Goal: Task Accomplishment & Management: Use online tool/utility

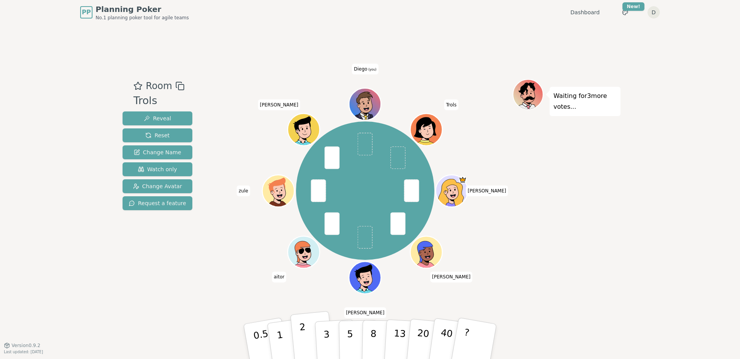
click at [303, 341] on p "2" at bounding box center [304, 343] width 10 height 42
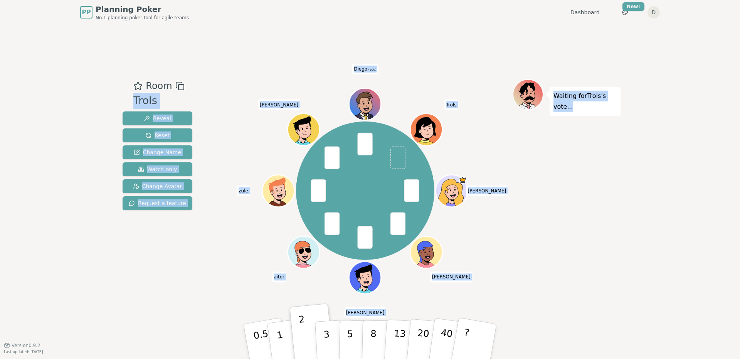
drag, startPoint x: 219, startPoint y: 79, endPoint x: 550, endPoint y: 296, distance: 394.9
click at [550, 296] on div "Room Trols Reveal Reset Change Name Watch only Change Avatar Request a feature …" at bounding box center [370, 185] width 501 height 320
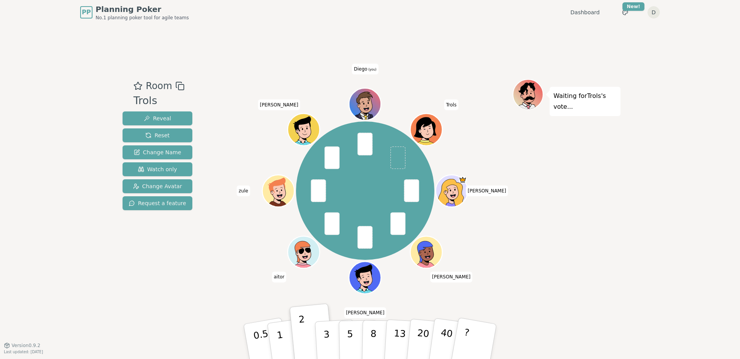
click at [550, 296] on div "Room Trols Reveal Reset Change Name Watch only Change Avatar Request a feature …" at bounding box center [370, 185] width 501 height 320
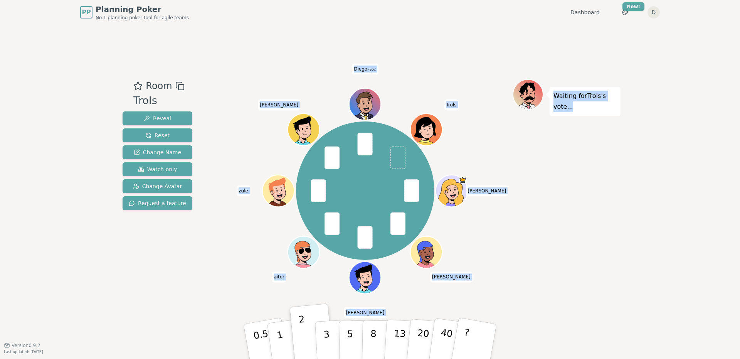
drag, startPoint x: 512, startPoint y: 254, endPoint x: 274, endPoint y: 84, distance: 292.6
click at [274, 84] on div "Room Trols Reveal Reset Change Name Watch only Change Avatar Request a feature …" at bounding box center [370, 185] width 501 height 320
click at [272, 83] on div at bounding box center [365, 86] width 295 height 14
drag, startPoint x: 258, startPoint y: 79, endPoint x: 558, endPoint y: 263, distance: 351.5
click at [558, 263] on div "Room Trols Reveal Reset Change Name Watch only Change Avatar Request a feature …" at bounding box center [370, 185] width 501 height 212
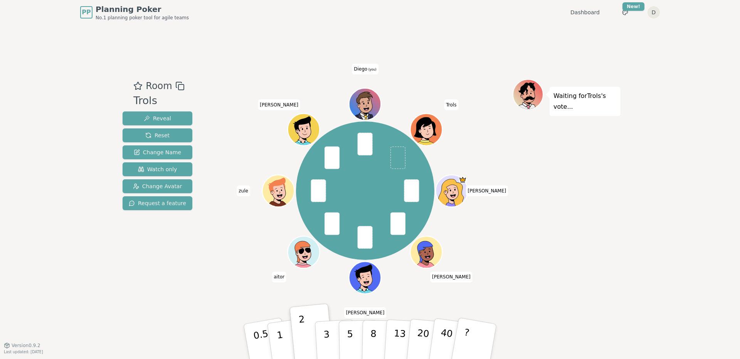
click at [558, 263] on div "Waiting for [PERSON_NAME] 's vote..." at bounding box center [567, 185] width 108 height 212
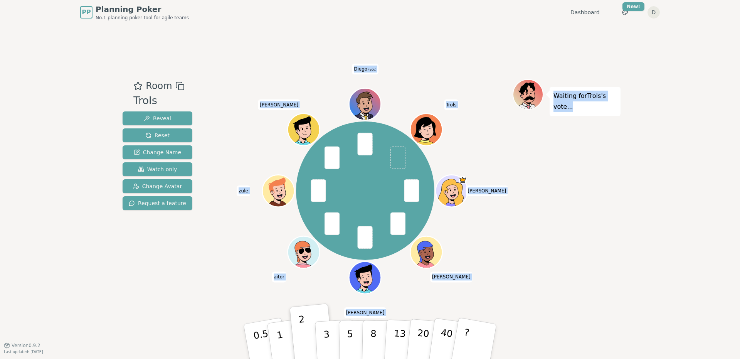
drag, startPoint x: 547, startPoint y: 282, endPoint x: 300, endPoint y: 91, distance: 311.5
click at [300, 91] on div "Room Trols Reveal Reset Change Name Watch only Change Avatar Request a feature …" at bounding box center [370, 185] width 501 height 212
click at [300, 91] on div at bounding box center [365, 86] width 295 height 14
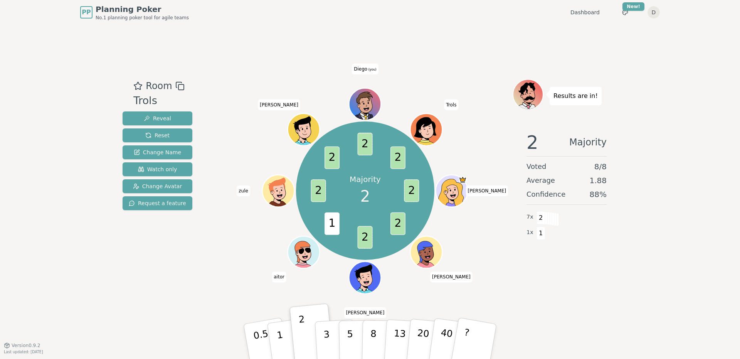
click at [217, 264] on div "Room Trols Reveal Reset Change Name Watch only Change Avatar Request a feature …" at bounding box center [370, 185] width 501 height 212
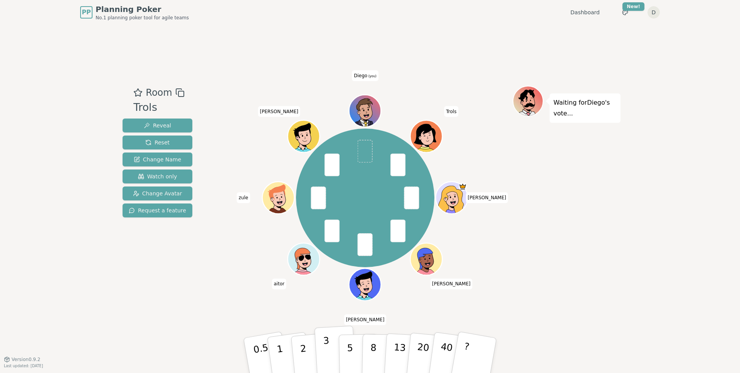
click at [329, 354] on button "3" at bounding box center [336, 355] width 42 height 60
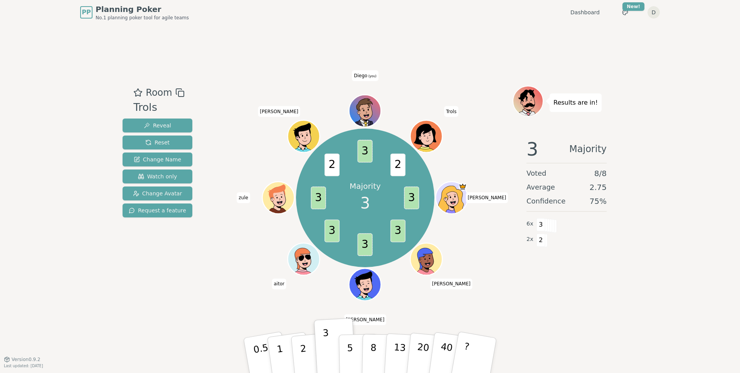
click at [281, 291] on div "Majority 3 3 3 3 3 3 2 3 2 [PERSON_NAME] aitor [PERSON_NAME] Diego (you) [PERSO…" at bounding box center [365, 197] width 295 height 196
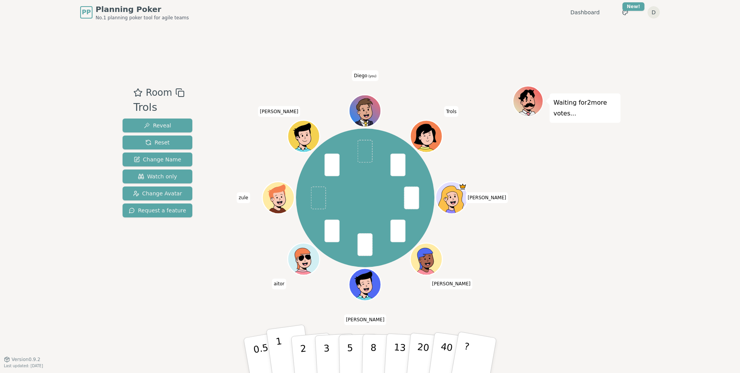
click at [279, 353] on p "1" at bounding box center [281, 356] width 12 height 42
click at [237, 290] on div "[PERSON_NAME] aitor [PERSON_NAME] Diego (you) [PERSON_NAME]" at bounding box center [365, 197] width 295 height 196
click at [305, 343] on p "2" at bounding box center [304, 356] width 10 height 42
